Goal: Entertainment & Leisure: Consume media (video, audio)

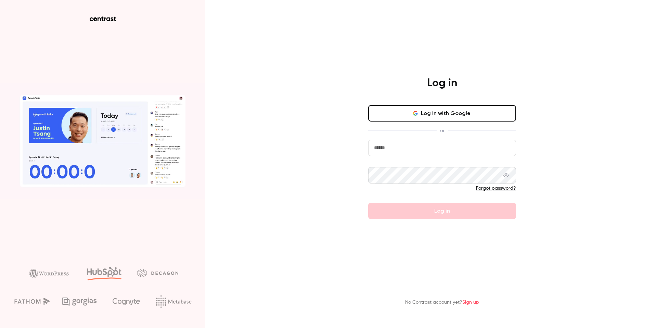
click at [404, 112] on button "Log in with Google" at bounding box center [442, 113] width 148 height 16
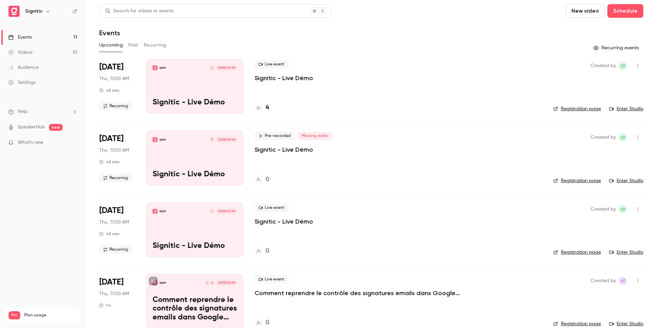
click at [135, 46] on button "Past" at bounding box center [133, 45] width 10 height 11
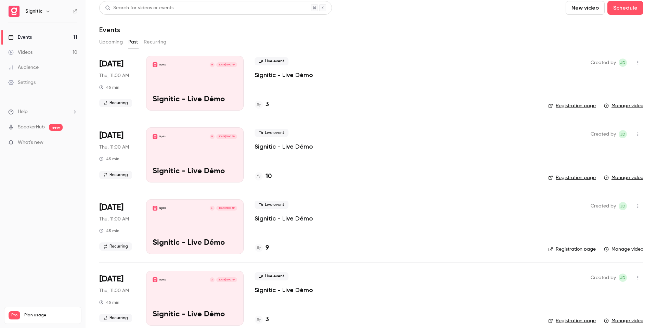
scroll to position [2, 0]
click at [287, 75] on p "Signitic - Live Démo" at bounding box center [283, 76] width 58 height 8
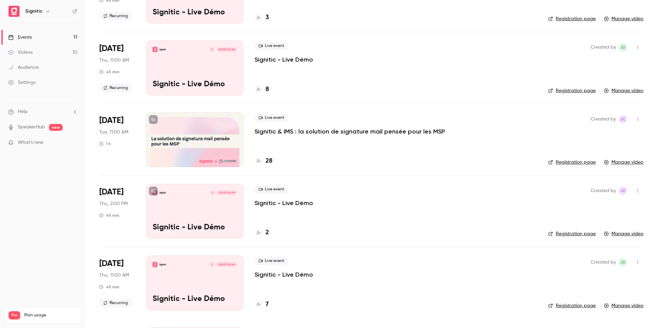
scroll to position [307, 0]
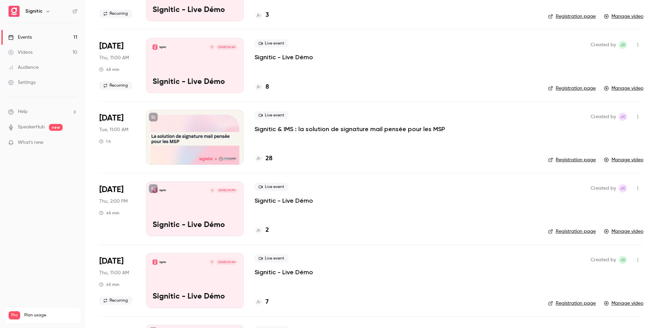
click at [200, 200] on div "Signitic C [DATE] 2:00 PM Signitic - Live Démo" at bounding box center [194, 208] width 97 height 55
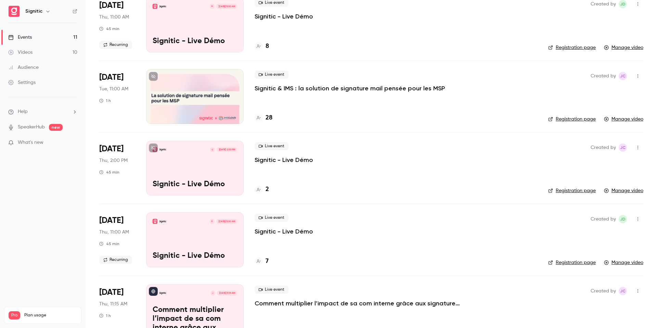
scroll to position [349, 0]
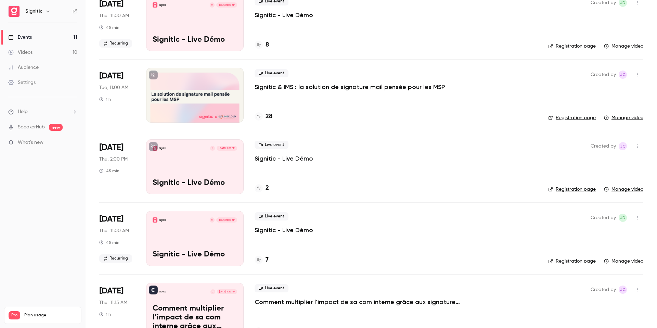
click at [198, 234] on div "Signitic R [DATE] 11:00 AM Signitic - Live Démo" at bounding box center [194, 238] width 97 height 55
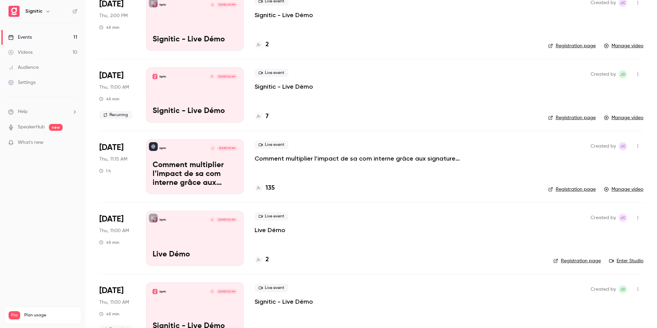
scroll to position [514, 0]
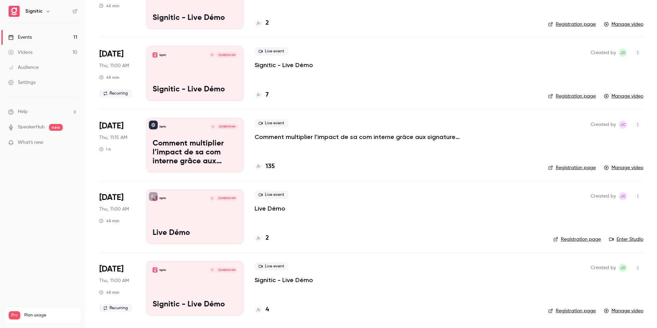
click at [199, 216] on div "Signitic C [DATE] 11:00 AM Live Démo" at bounding box center [194, 216] width 97 height 55
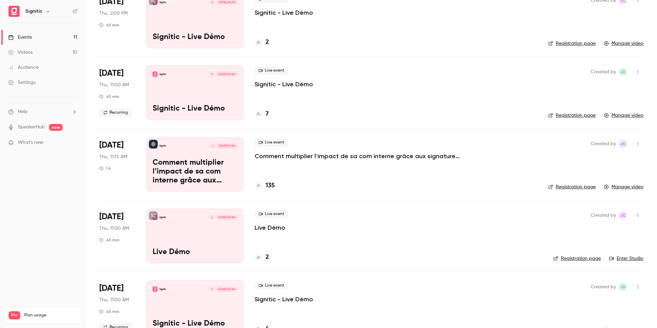
scroll to position [514, 0]
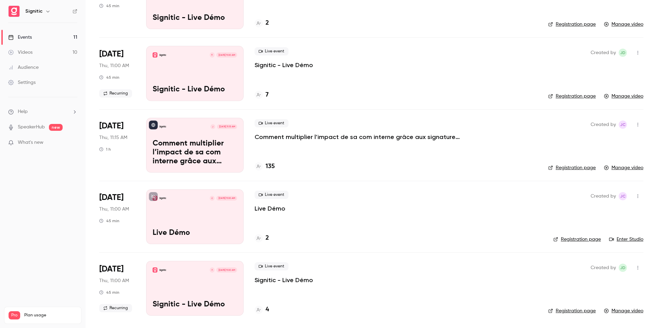
click at [180, 278] on div "Signitic A [DATE] 11:00 AM Signitic - Live Démo" at bounding box center [194, 288] width 97 height 55
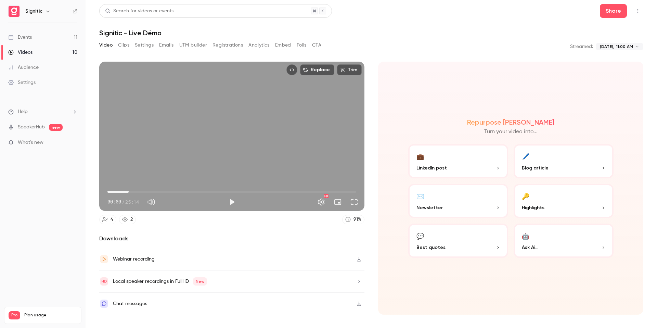
click at [129, 190] on span "02:09" at bounding box center [231, 191] width 249 height 11
type input "***"
